Goal: Information Seeking & Learning: Learn about a topic

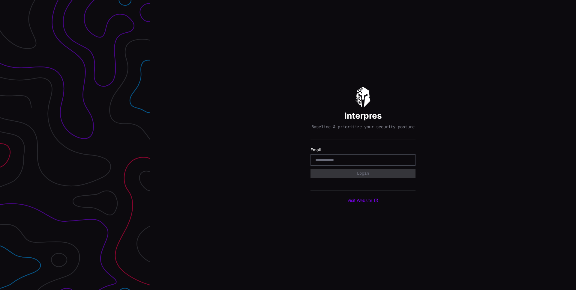
click at [364, 161] on input "email" at bounding box center [362, 159] width 95 height 5
type input "**********"
click at [353, 178] on button "Login" at bounding box center [362, 173] width 105 height 9
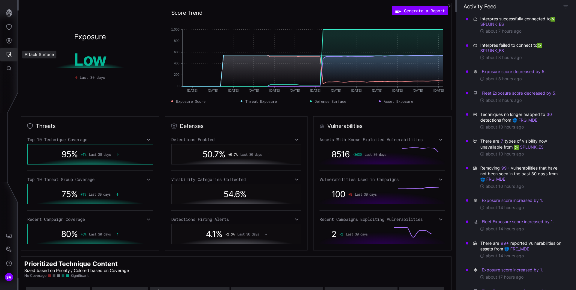
click at [11, 54] on icon "Attack Surface" at bounding box center [9, 55] width 6 height 6
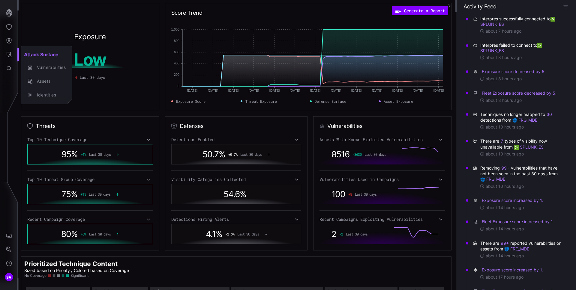
click at [12, 43] on div at bounding box center [288, 145] width 576 height 290
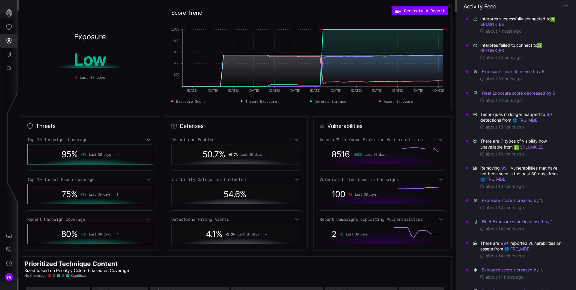
click at [11, 42] on icon "Defense Surface" at bounding box center [9, 41] width 5 height 6
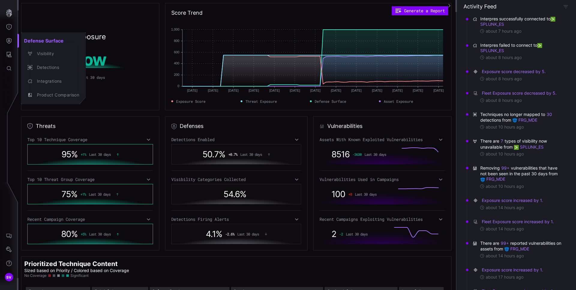
click at [9, 26] on div at bounding box center [288, 145] width 576 height 290
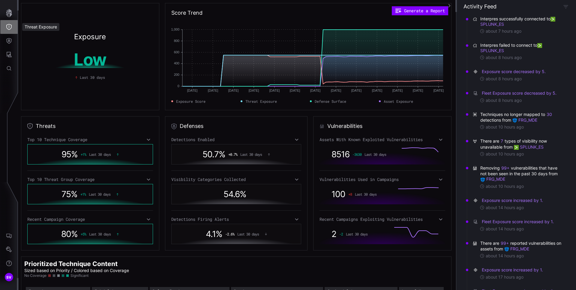
click at [9, 27] on icon "Threat Exposure" at bounding box center [9, 27] width 6 height 6
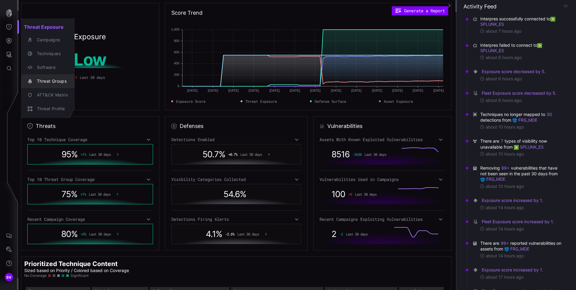
click at [55, 84] on div "Threat Groups" at bounding box center [51, 81] width 34 height 7
